Goal: Check status: Check status

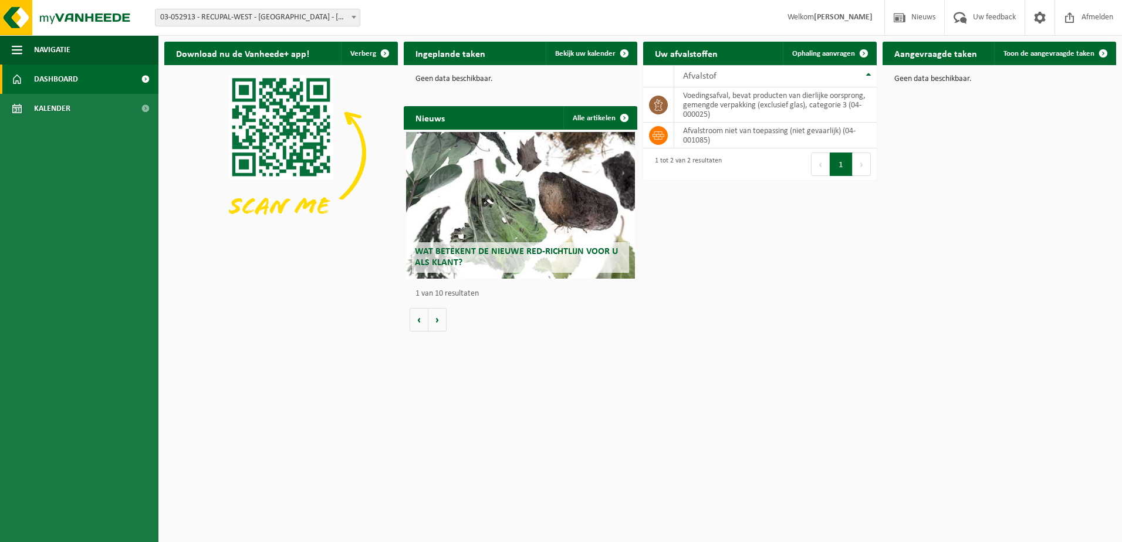
click at [53, 79] on span "Dashboard" at bounding box center [56, 79] width 44 height 29
click at [80, 103] on link "Kalender" at bounding box center [79, 108] width 158 height 29
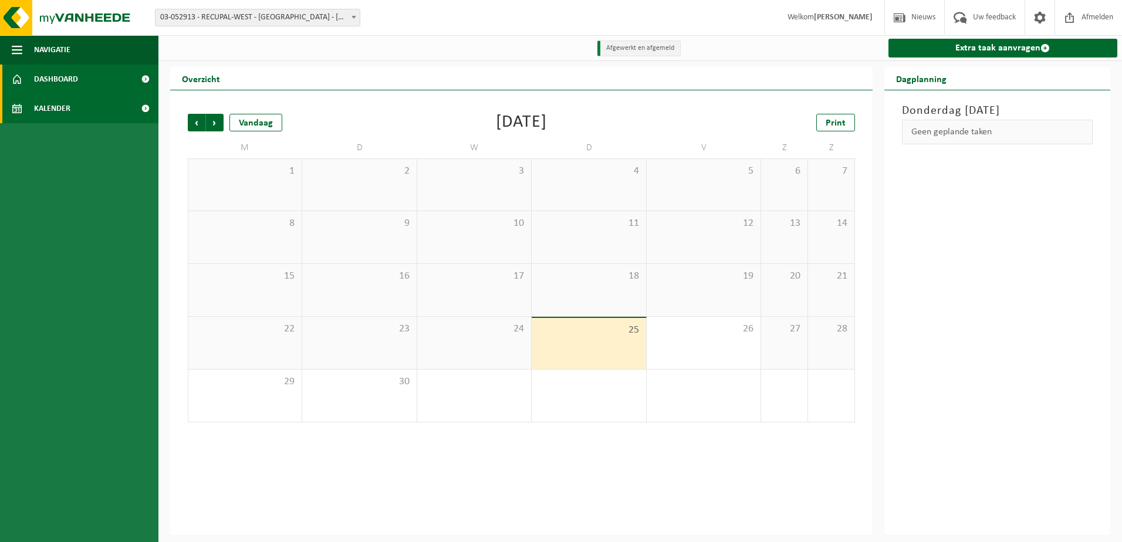
click at [61, 82] on span "Dashboard" at bounding box center [56, 79] width 44 height 29
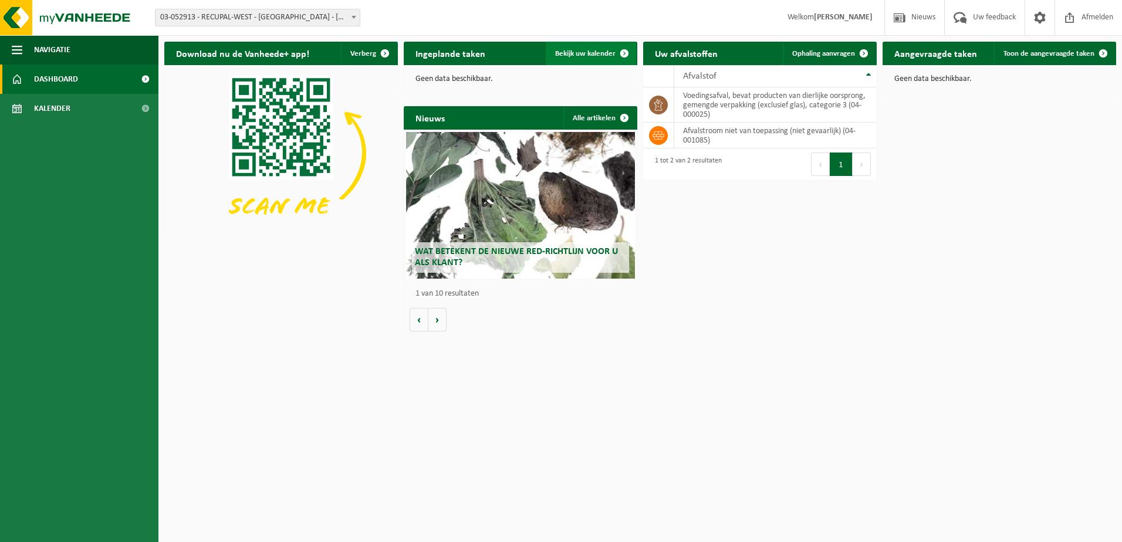
click at [573, 52] on span "Bekijk uw kalender" at bounding box center [585, 54] width 60 height 8
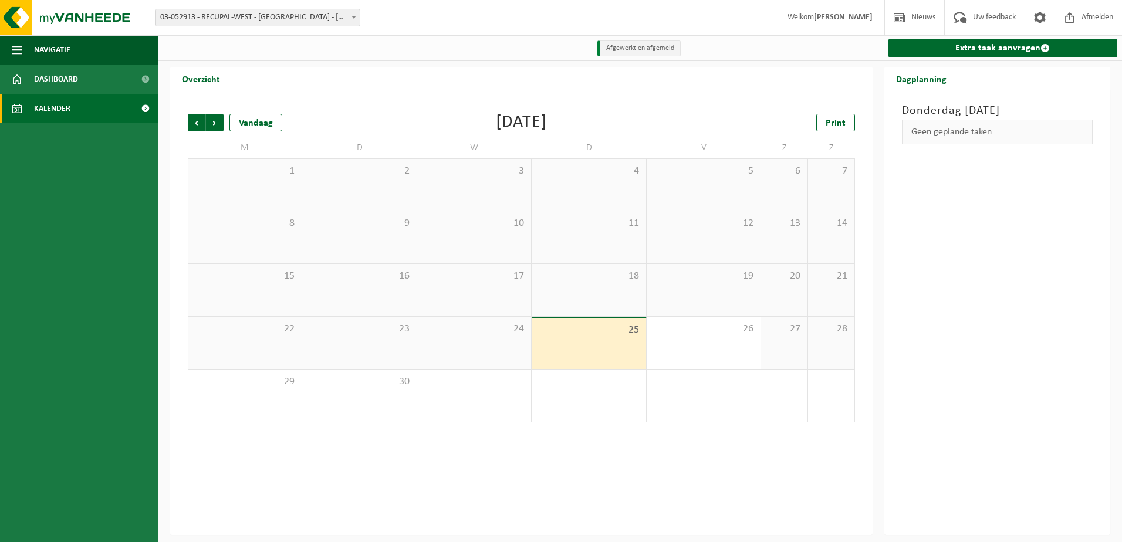
click at [570, 335] on span "25" at bounding box center [588, 330] width 102 height 13
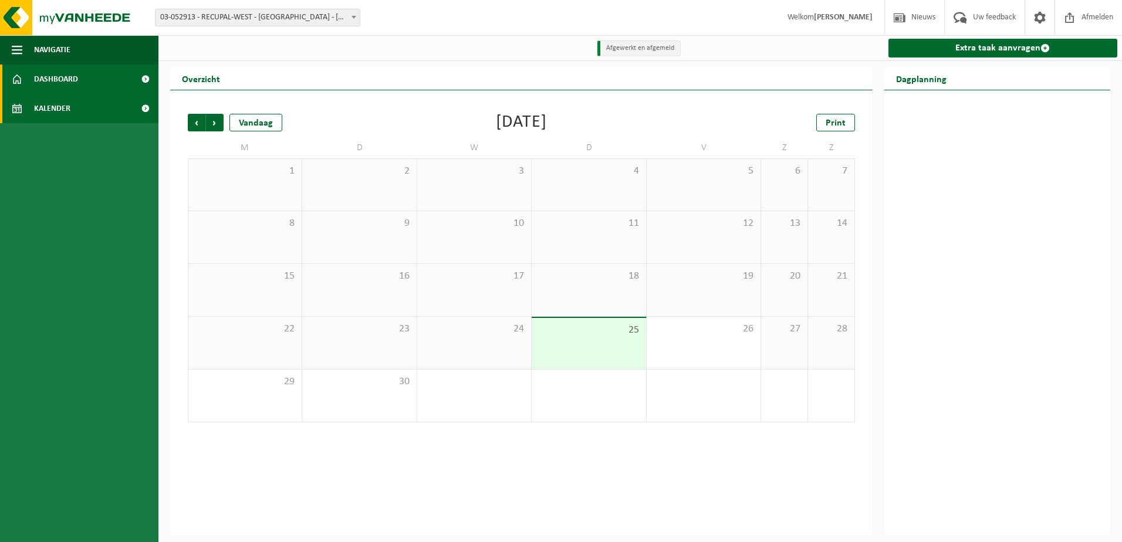
click at [55, 84] on span "Dashboard" at bounding box center [56, 79] width 44 height 29
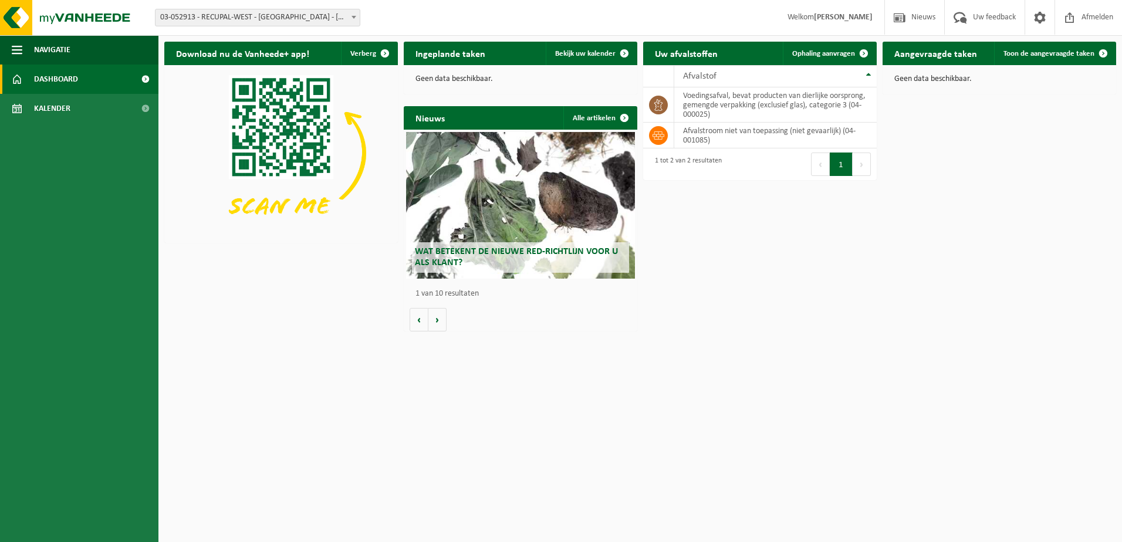
click at [259, 14] on span "03-052913 - RECUPAL-WEST - [GEOGRAPHIC_DATA] - [GEOGRAPHIC_DATA]" at bounding box center [257, 17] width 204 height 16
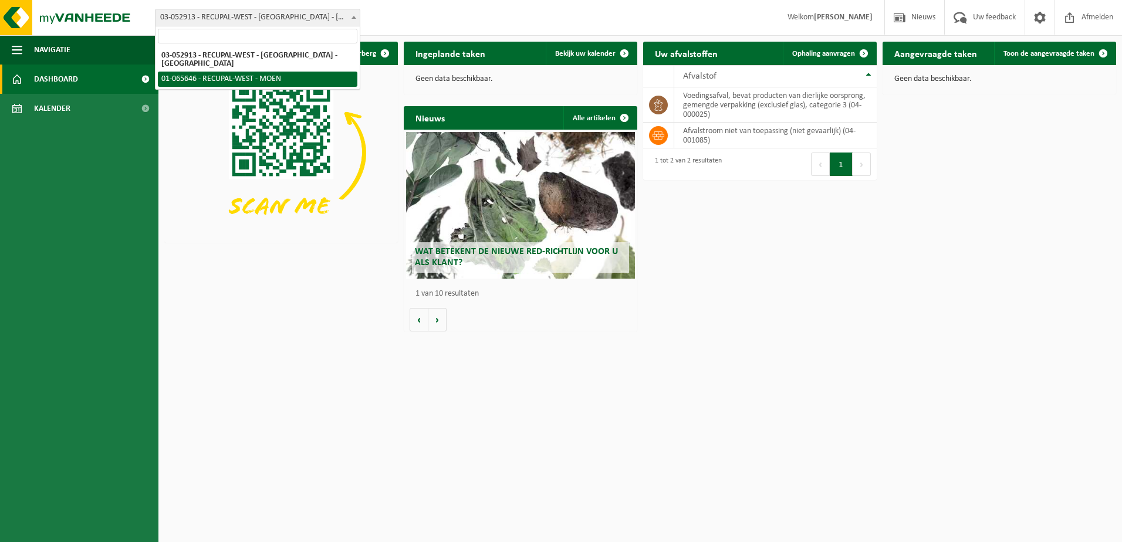
select select "31393"
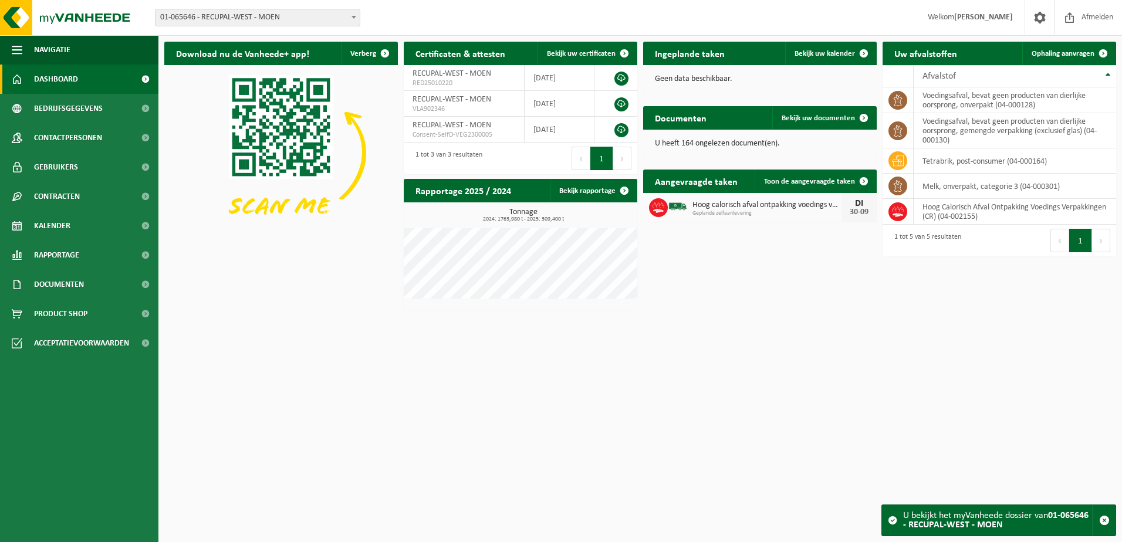
click at [716, 202] on span "Hoog calorisch afval ontpakking voedings verpakkingen (cr)" at bounding box center [766, 205] width 149 height 9
click at [810, 175] on link "Toon de aangevraagde taken" at bounding box center [814, 181] width 121 height 23
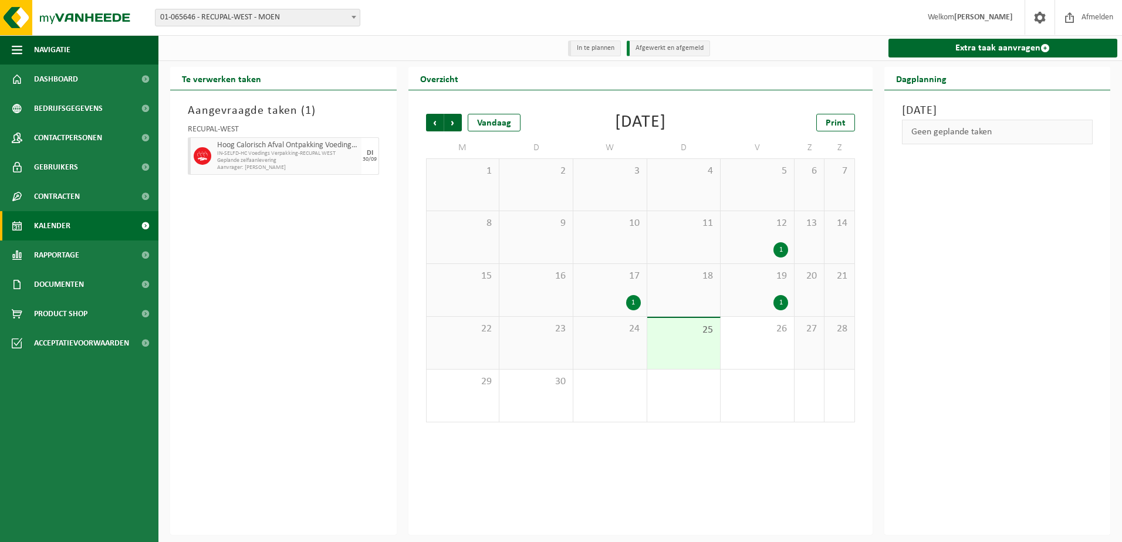
click at [285, 158] on span "Geplande zelfaanlevering" at bounding box center [287, 160] width 141 height 7
click at [271, 158] on span "Geplande zelfaanlevering" at bounding box center [287, 160] width 141 height 7
click at [256, 167] on span "Aanvrager: [PERSON_NAME]" at bounding box center [287, 167] width 141 height 7
click at [330, 162] on span "Geplande zelfaanlevering" at bounding box center [287, 160] width 141 height 7
drag, startPoint x: 341, startPoint y: 154, endPoint x: 357, endPoint y: 158, distance: 15.8
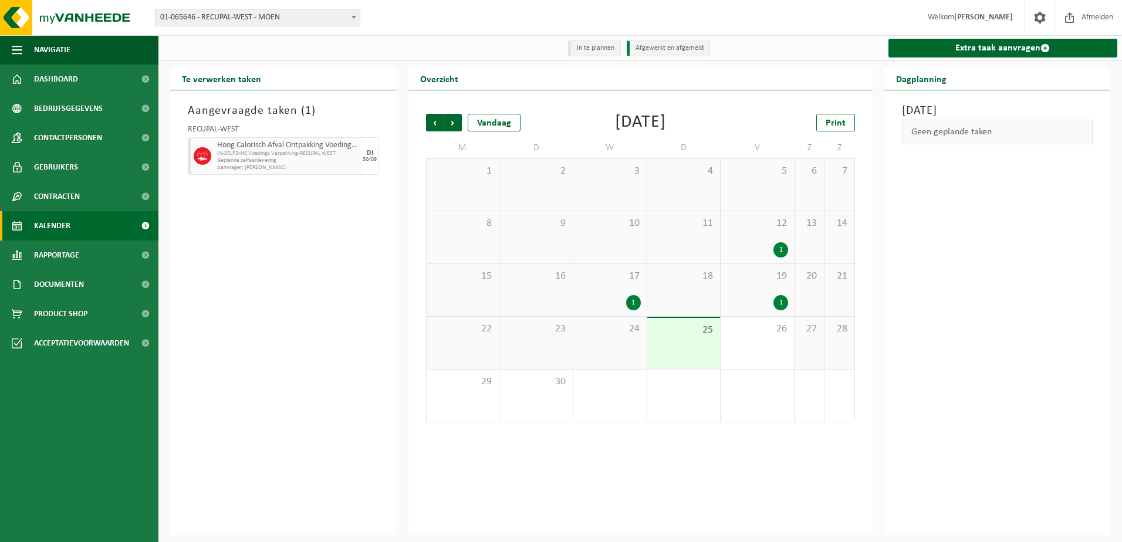
click at [344, 155] on span "IN-SELFD-HC Voedings Verpakking-RECUPAL WEST" at bounding box center [287, 153] width 141 height 7
click at [375, 155] on div "[DATE]" at bounding box center [370, 156] width 18 height 38
click at [275, 155] on span "IN-SELFD-HC Voedings Verpakking-RECUPAL WEST" at bounding box center [287, 153] width 141 height 7
click at [235, 149] on span "Hoog Calorisch Afval Ontpakking Voedings Verpakkingen (CR)" at bounding box center [287, 145] width 141 height 9
click at [1090, 23] on span "Afmelden" at bounding box center [1097, 17] width 38 height 35
